Goal: Find specific page/section: Locate a particular part of the current website

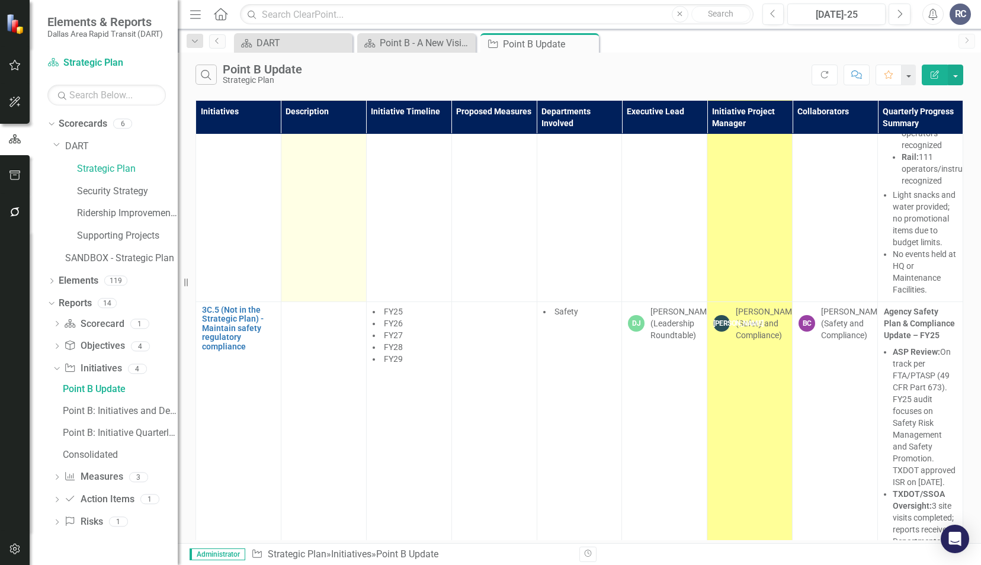
scroll to position [635, 0]
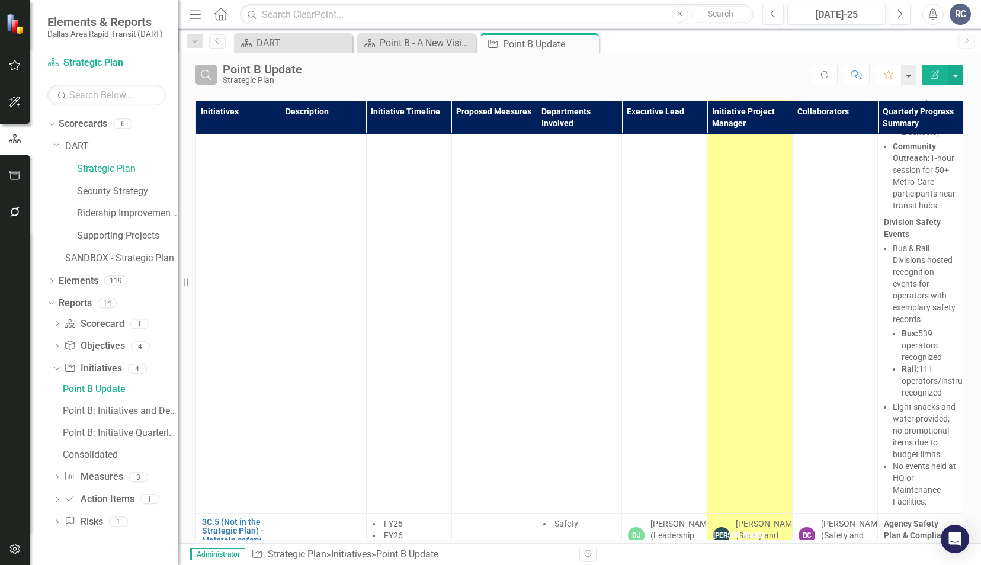
click at [213, 75] on button "Search" at bounding box center [205, 75] width 21 height 20
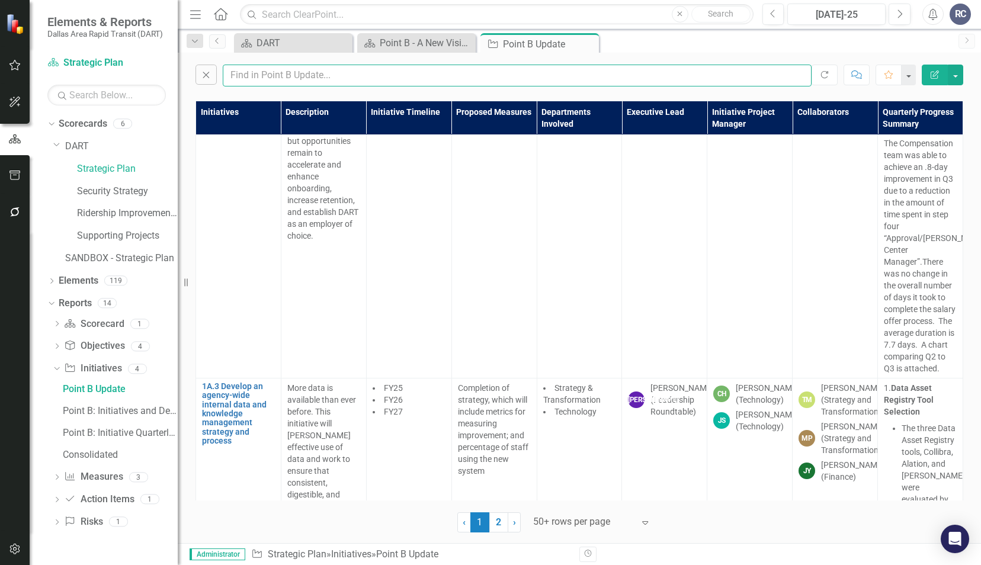
click at [245, 74] on input "text" at bounding box center [517, 76] width 589 height 22
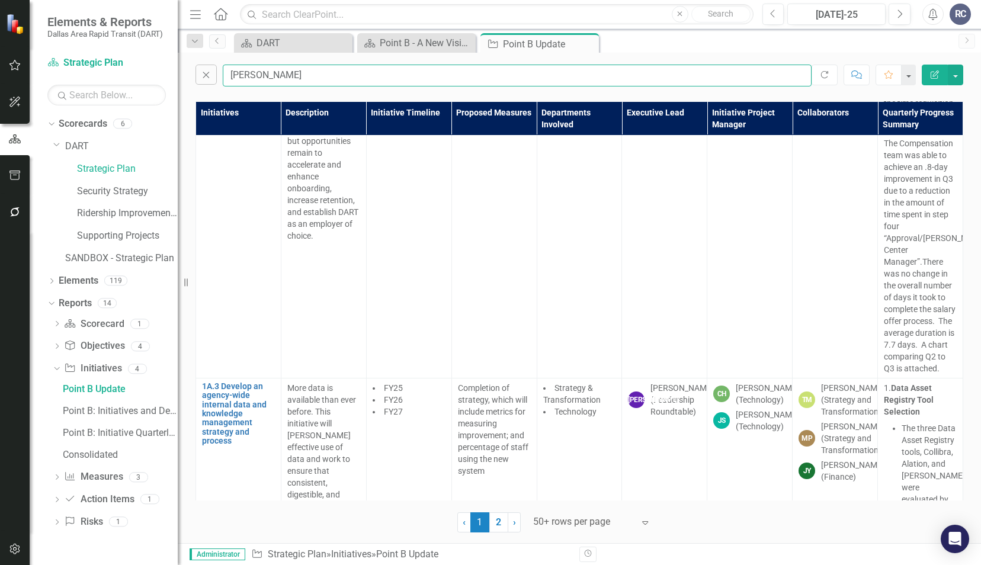
type input "joni"
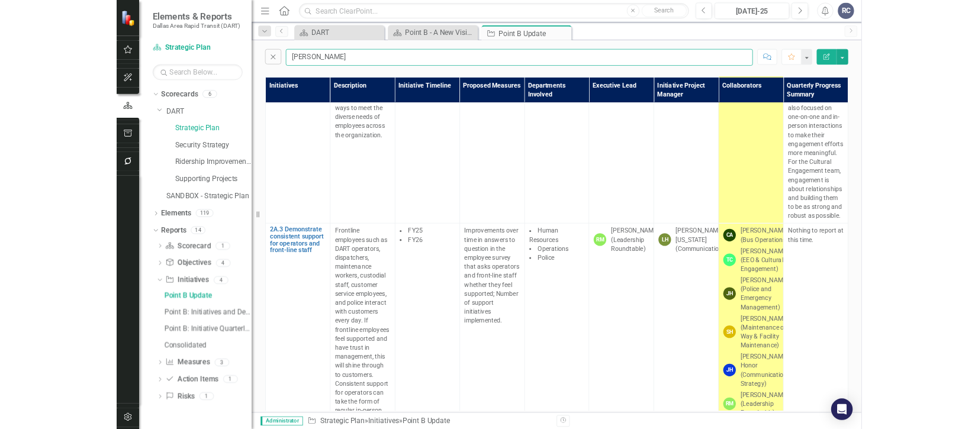
scroll to position [339, 0]
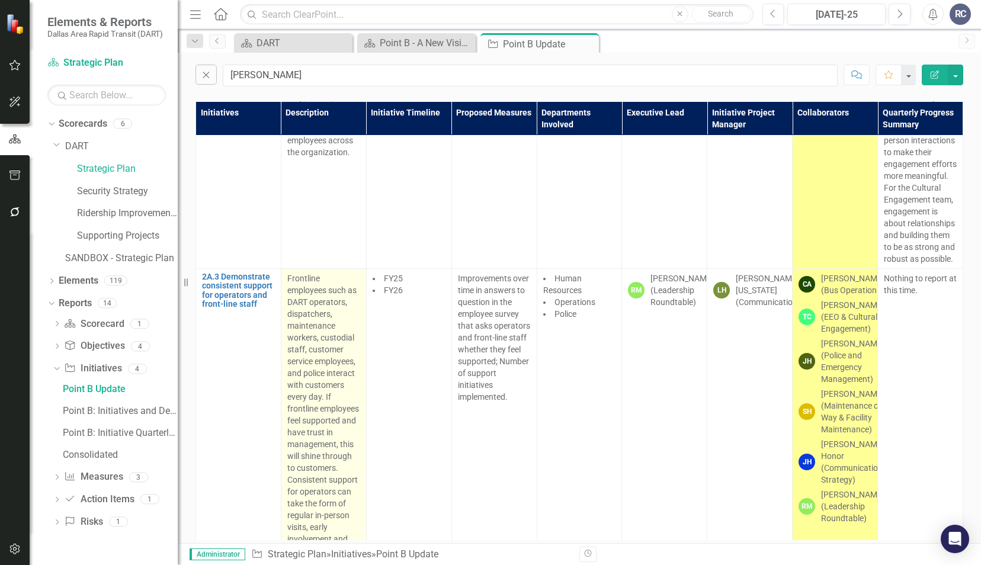
click at [305, 316] on div "Frontline employees such as DART operators, dispatchers, maintenance workers, c…" at bounding box center [323, 461] width 73 height 379
